Goal: Use online tool/utility

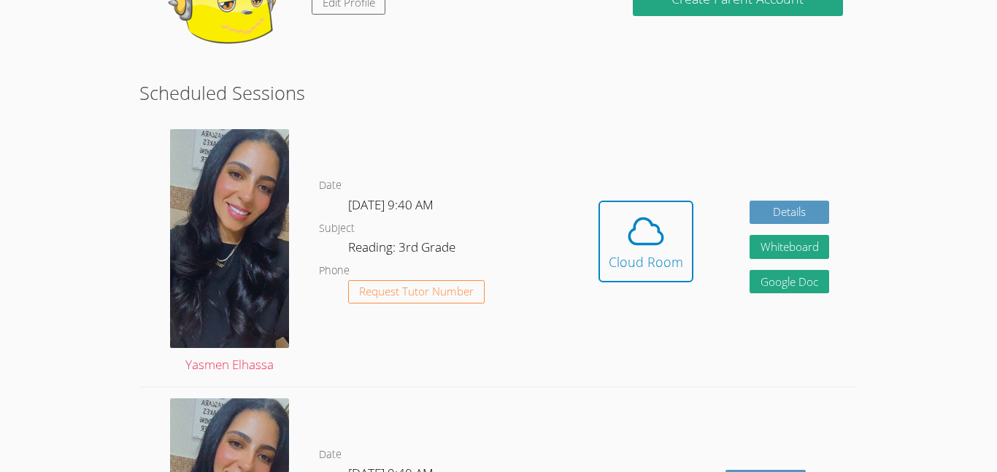
scroll to position [223, 0]
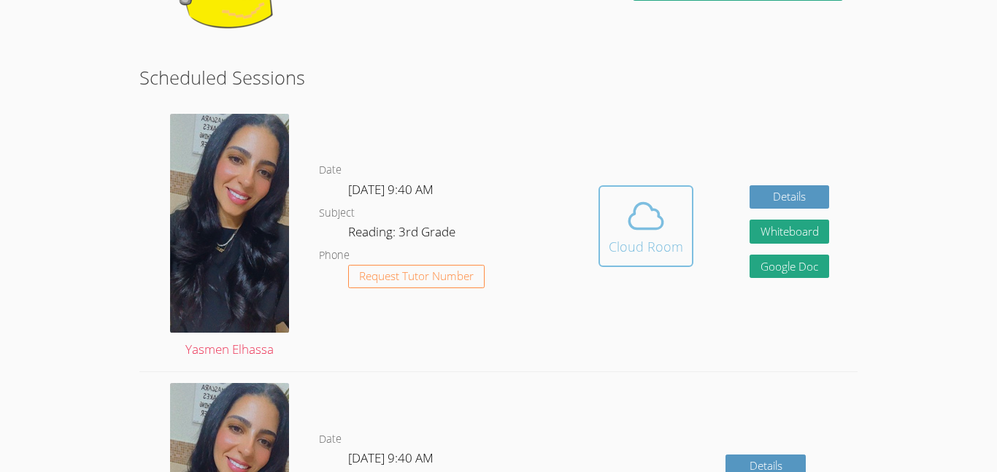
click at [645, 244] on div "Cloud Room" at bounding box center [646, 246] width 74 height 20
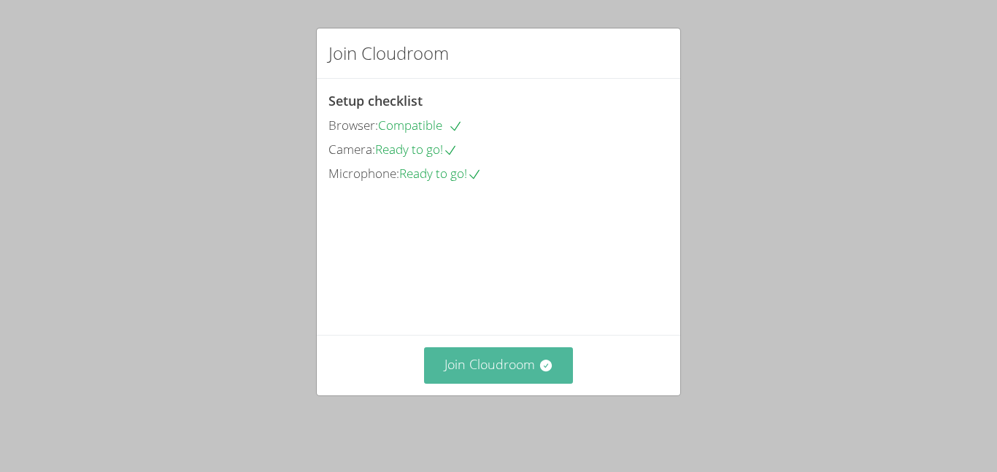
click at [549, 369] on icon at bounding box center [546, 365] width 15 height 15
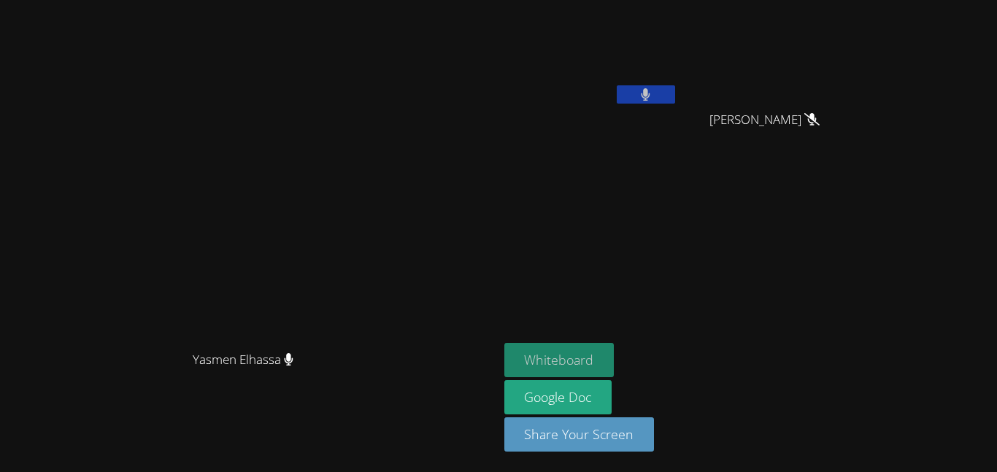
click at [614, 358] on button "Whiteboard" at bounding box center [559, 360] width 110 height 34
click at [614, 355] on button "Whiteboard" at bounding box center [559, 360] width 110 height 34
